Goal: Task Accomplishment & Management: Complete application form

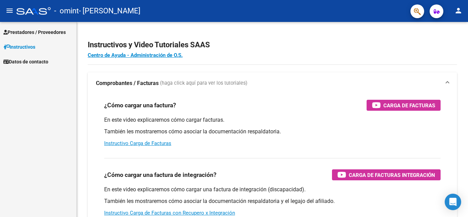
click at [35, 27] on link "Prestadores / Proveedores" at bounding box center [38, 32] width 76 height 15
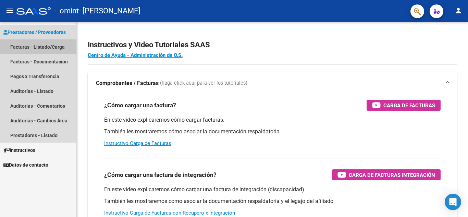
click at [51, 46] on link "Facturas - Listado/Carga" at bounding box center [38, 46] width 76 height 15
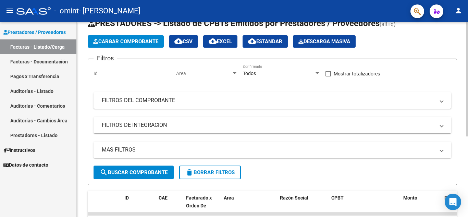
click at [466, 79] on div at bounding box center [467, 93] width 2 height 114
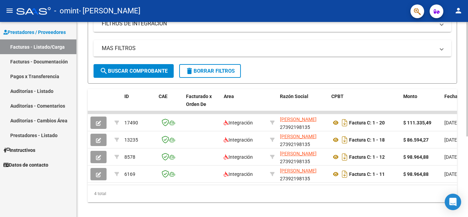
scroll to position [127, 0]
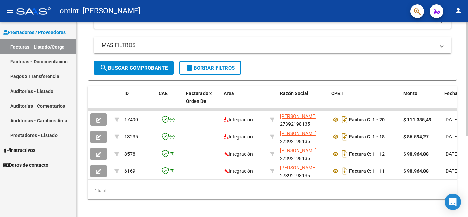
click at [453, 140] on div "Video tutorial PRESTADORES -> Listado de CPBTs Emitidos por Prestadores / Prove…" at bounding box center [273, 58] width 393 height 326
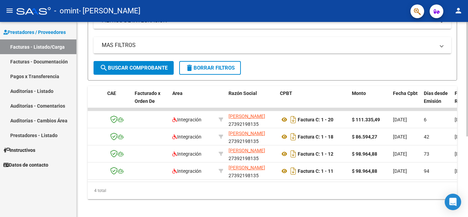
scroll to position [0, 0]
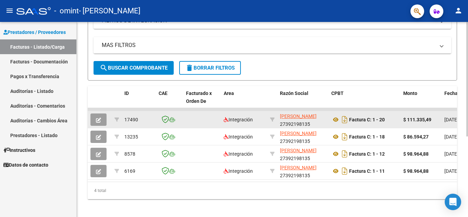
click at [98, 121] on icon "button" at bounding box center [98, 119] width 5 height 5
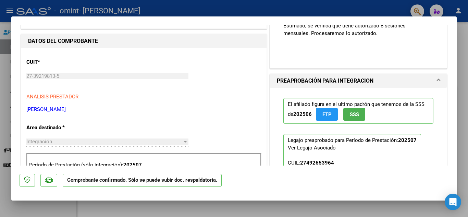
scroll to position [152, 0]
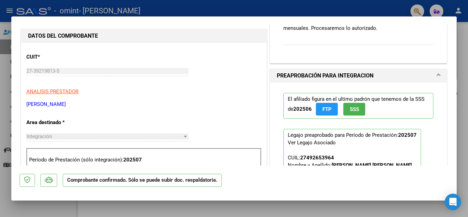
drag, startPoint x: 456, startPoint y: 75, endPoint x: 456, endPoint y: 84, distance: 8.6
click at [456, 84] on div at bounding box center [234, 108] width 468 height 217
type input "$ 0,00"
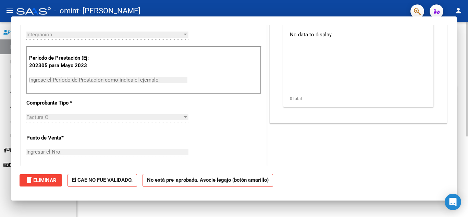
scroll to position [56, 0]
